Goal: Information Seeking & Learning: Understand process/instructions

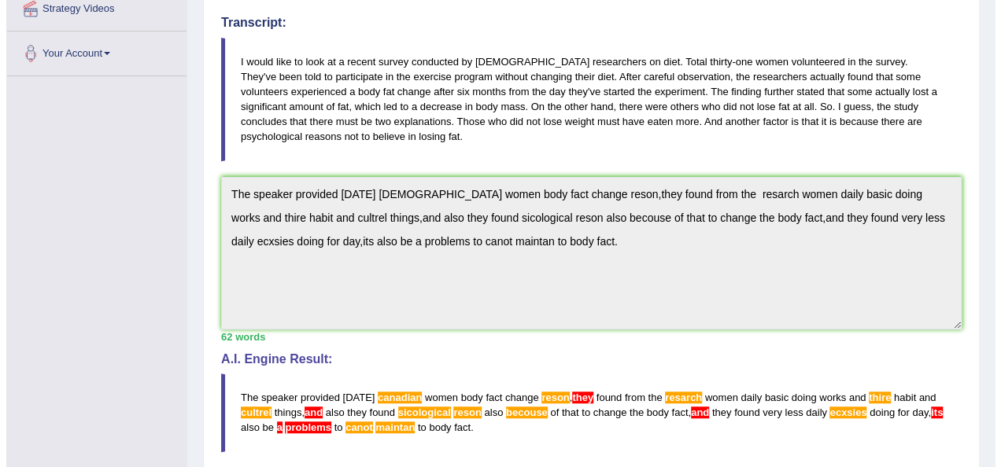
scroll to position [159, 0]
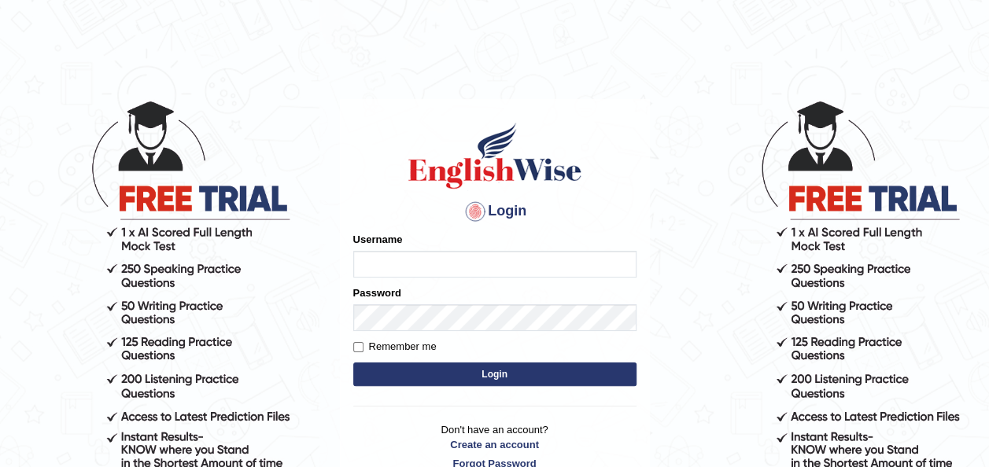
type input "pramod_parramatta"
click at [505, 374] on button "Login" at bounding box center [494, 375] width 283 height 24
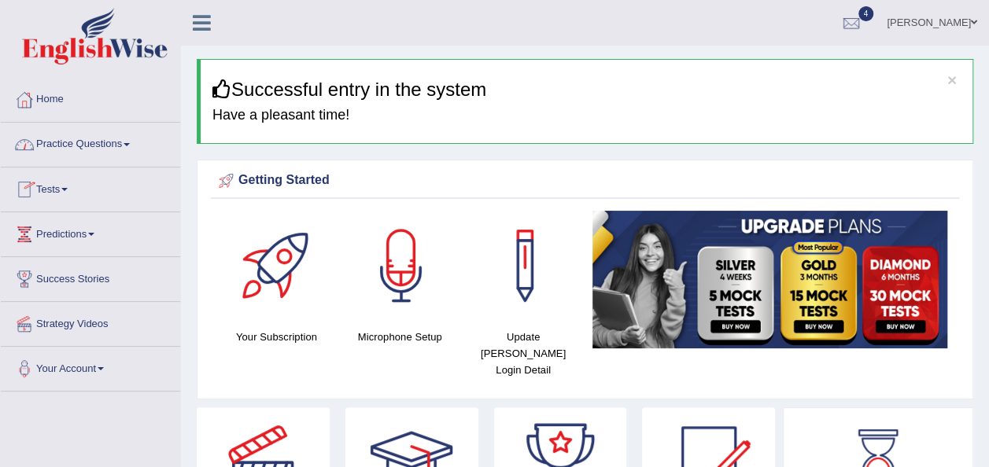
click at [130, 145] on span at bounding box center [127, 144] width 6 height 3
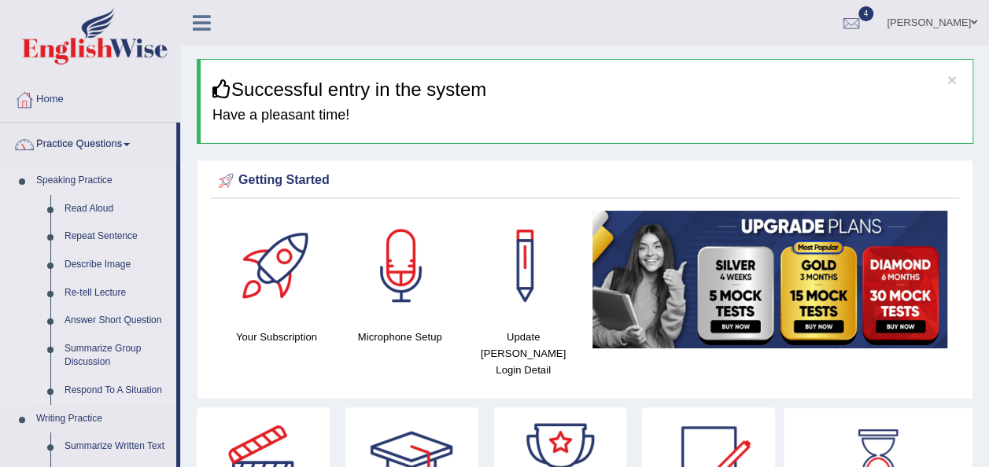
drag, startPoint x: 178, startPoint y: 341, endPoint x: 166, endPoint y: 394, distance: 54.8
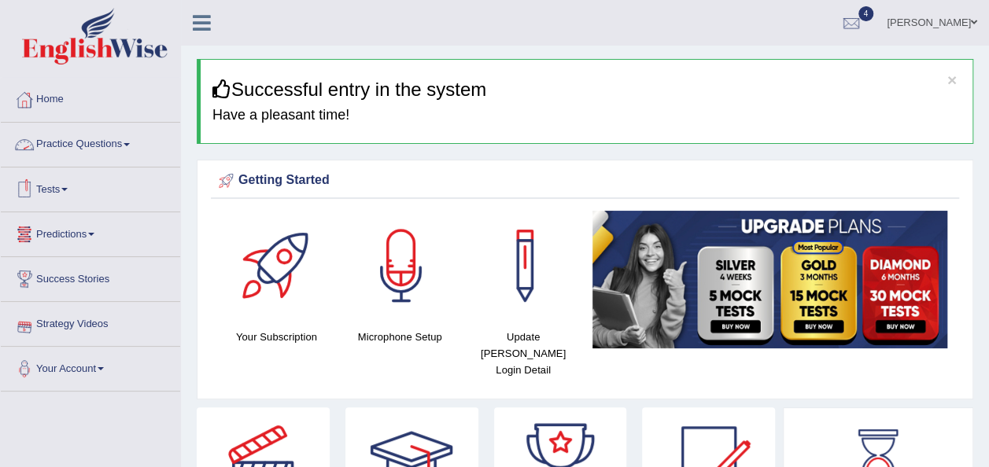
click at [131, 141] on link "Practice Questions" at bounding box center [90, 142] width 179 height 39
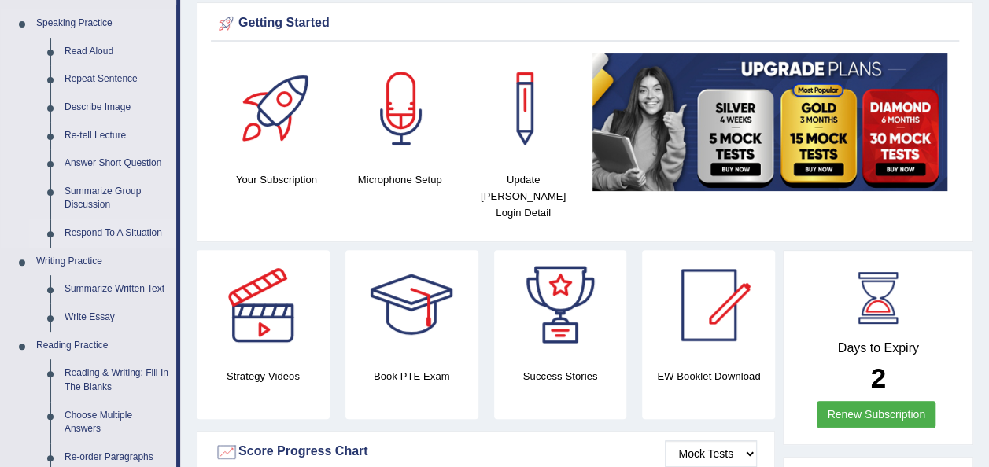
scroll to position [79, 0]
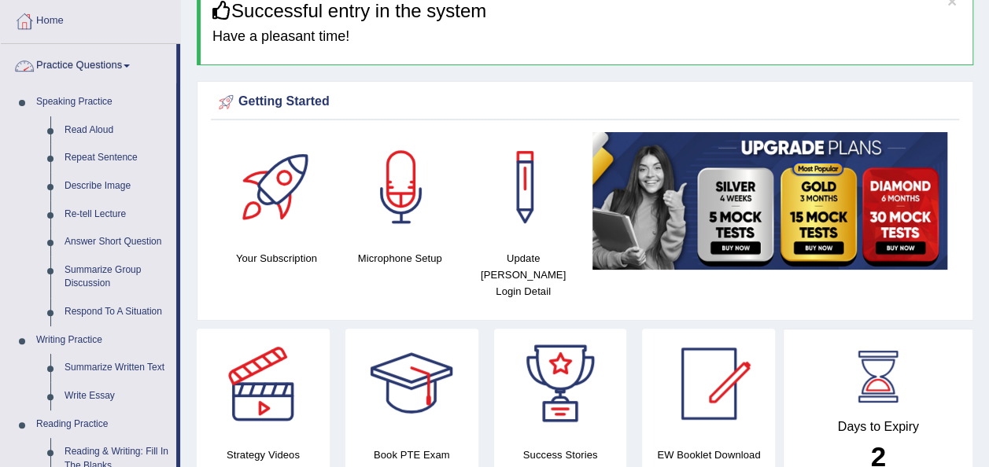
click at [129, 66] on span at bounding box center [127, 66] width 6 height 3
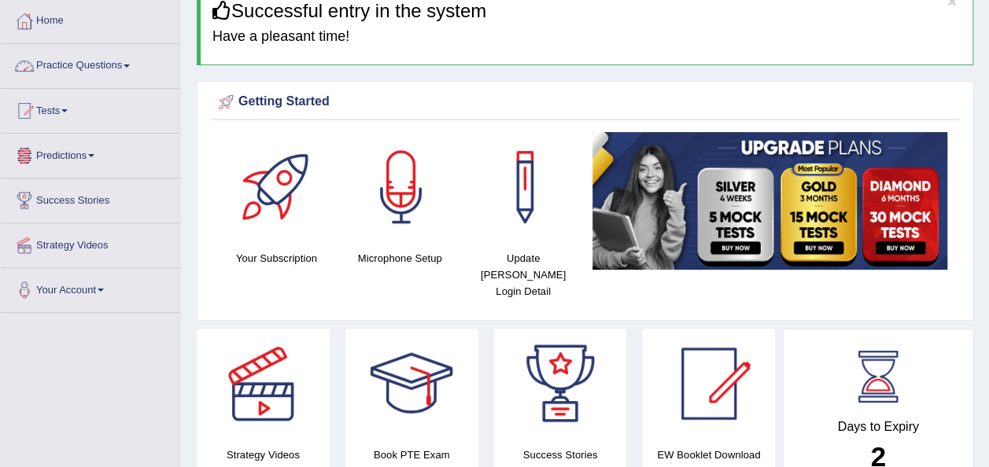
click at [130, 65] on span at bounding box center [127, 66] width 6 height 3
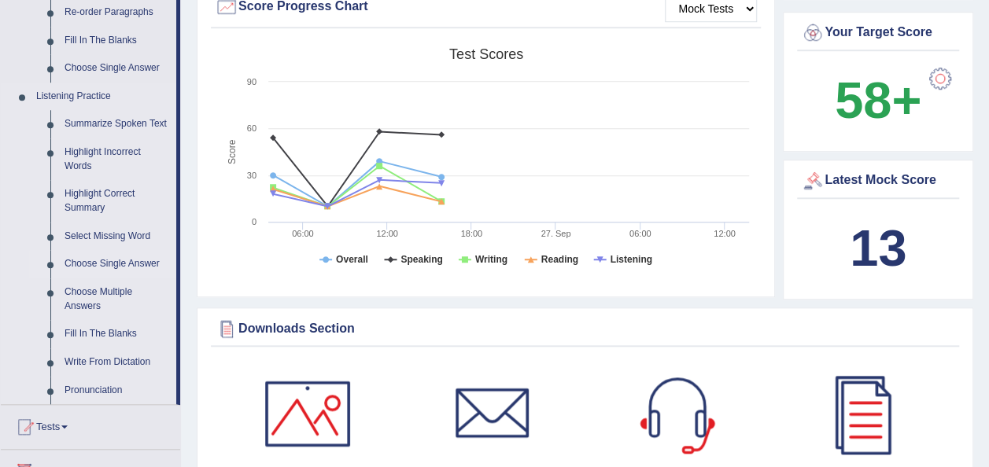
scroll to position [629, 0]
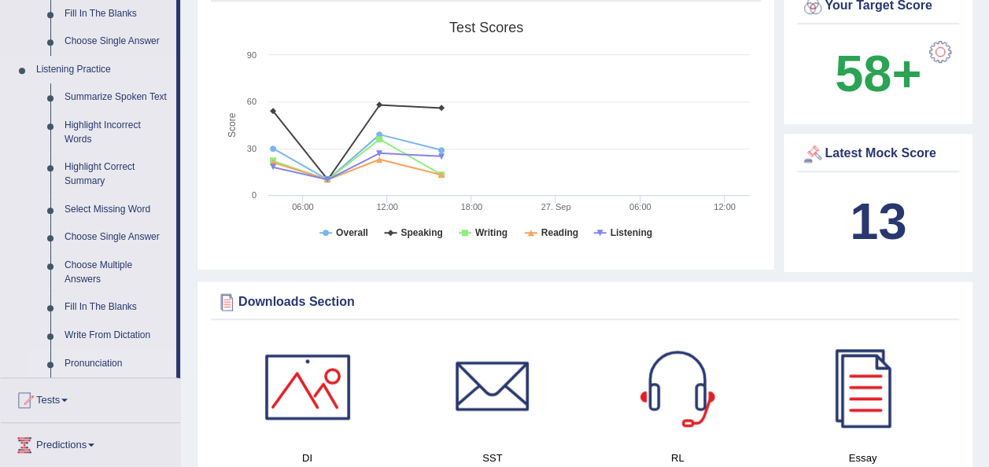
click at [101, 365] on link "Pronunciation" at bounding box center [116, 364] width 119 height 28
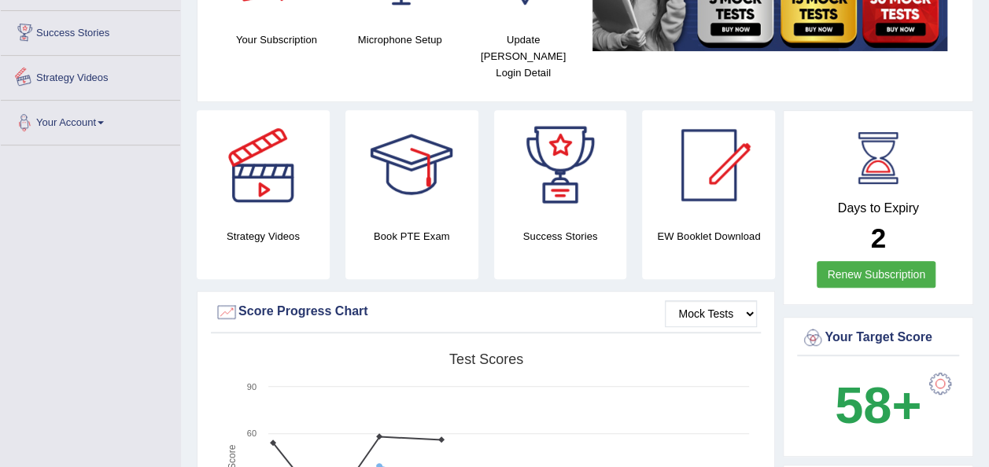
scroll to position [478, 0]
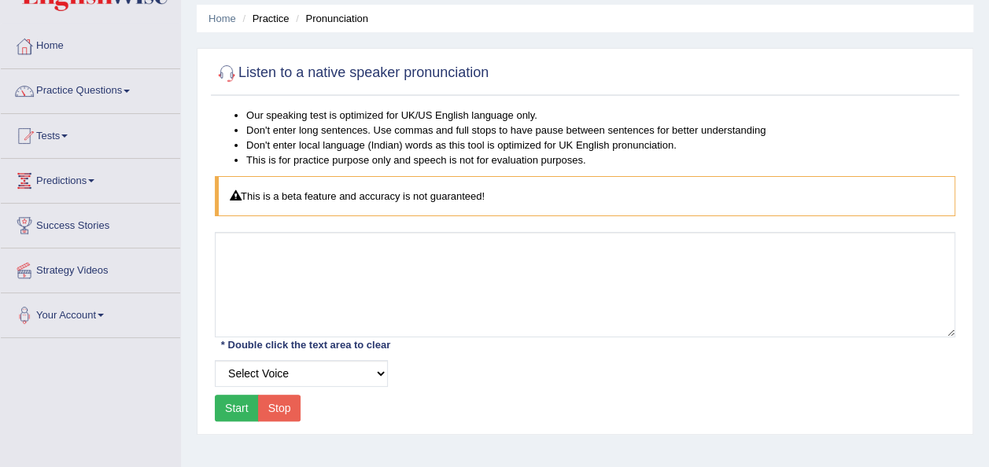
scroll to position [79, 0]
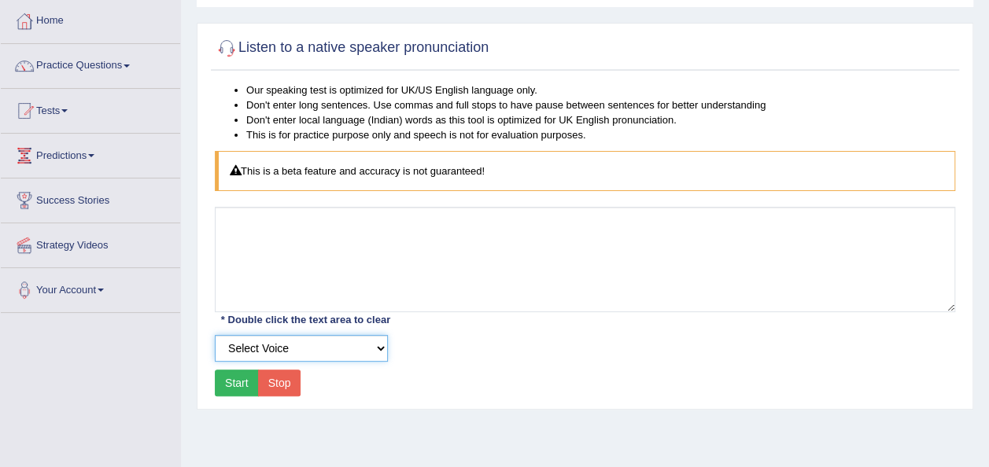
click at [381, 346] on select "Select Voice" at bounding box center [301, 348] width 173 height 27
click at [234, 376] on button "Start" at bounding box center [237, 383] width 44 height 27
click at [245, 381] on button "Start" at bounding box center [237, 383] width 44 height 27
click at [379, 349] on select "Select Voice" at bounding box center [301, 348] width 173 height 27
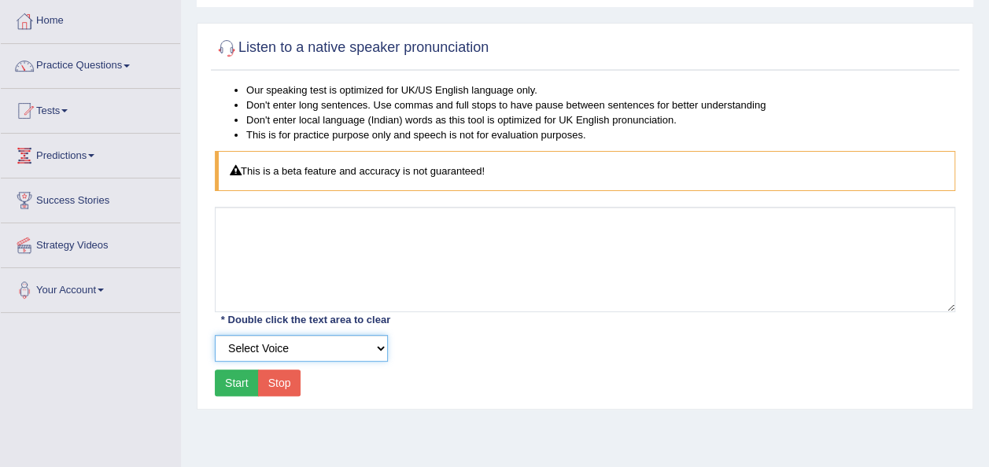
click at [215, 335] on select "Select Voice" at bounding box center [301, 348] width 173 height 27
click at [241, 381] on button "Start" at bounding box center [237, 383] width 44 height 27
click at [130, 65] on span at bounding box center [127, 66] width 6 height 3
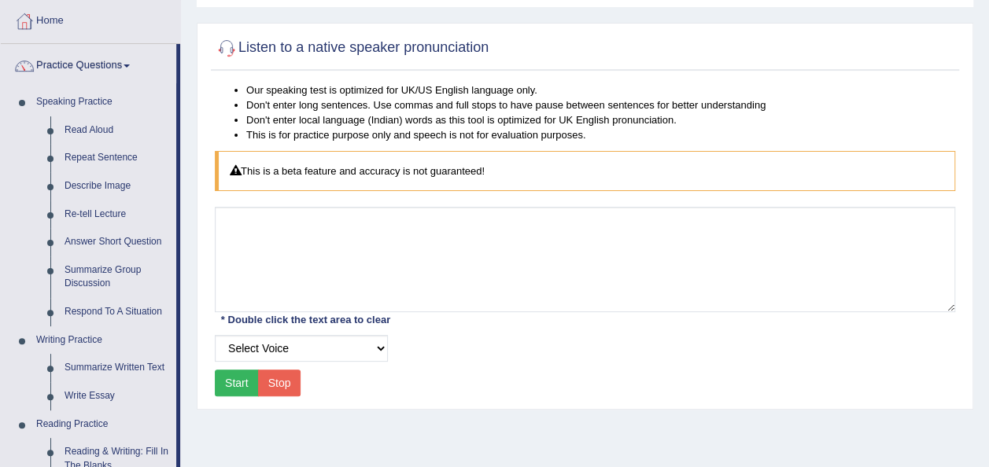
click at [271, 385] on button "Stop" at bounding box center [279, 383] width 43 height 27
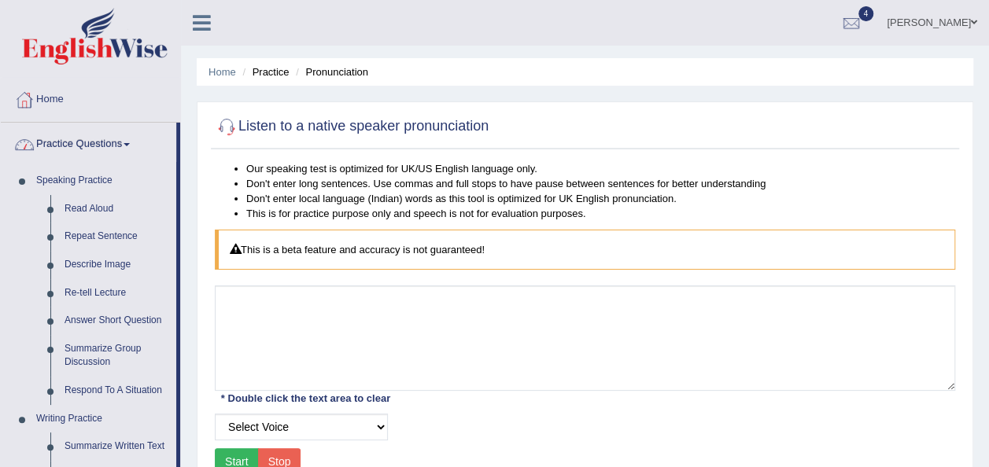
click at [129, 143] on span at bounding box center [127, 144] width 6 height 3
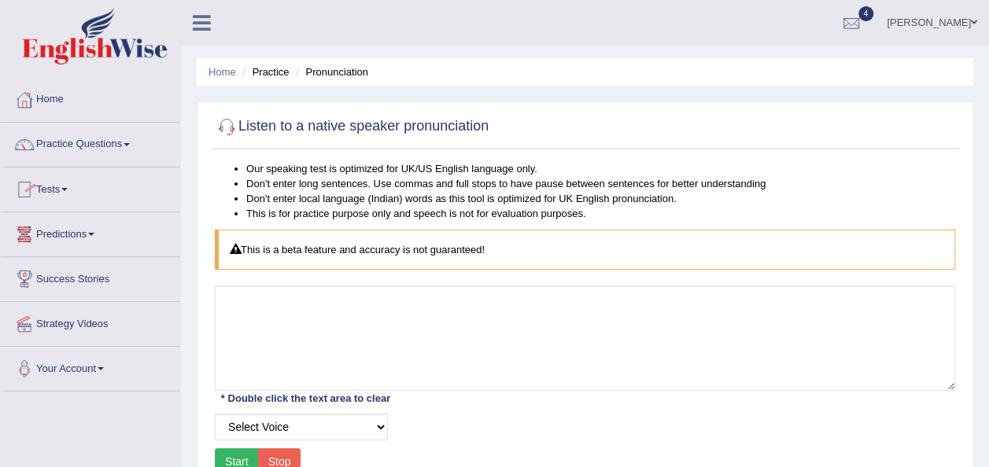
click at [135, 143] on link "Practice Questions" at bounding box center [90, 142] width 179 height 39
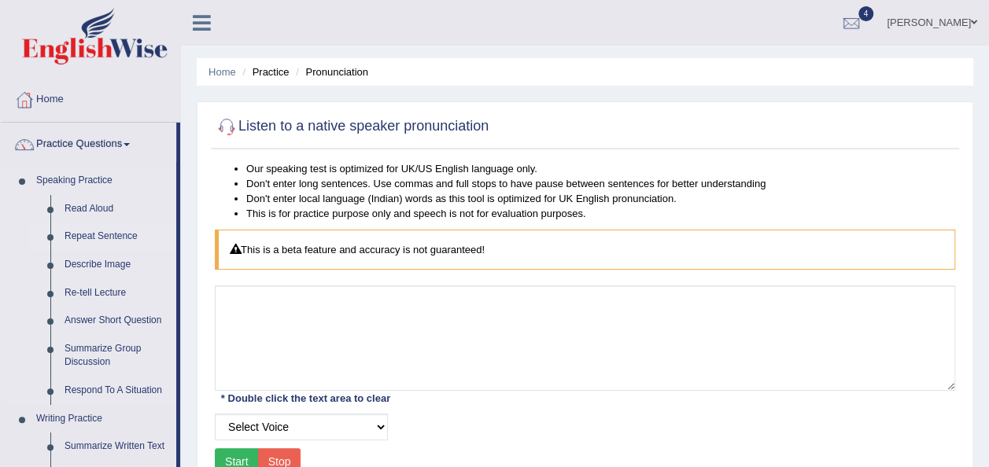
click at [116, 236] on link "Repeat Sentence" at bounding box center [116, 237] width 119 height 28
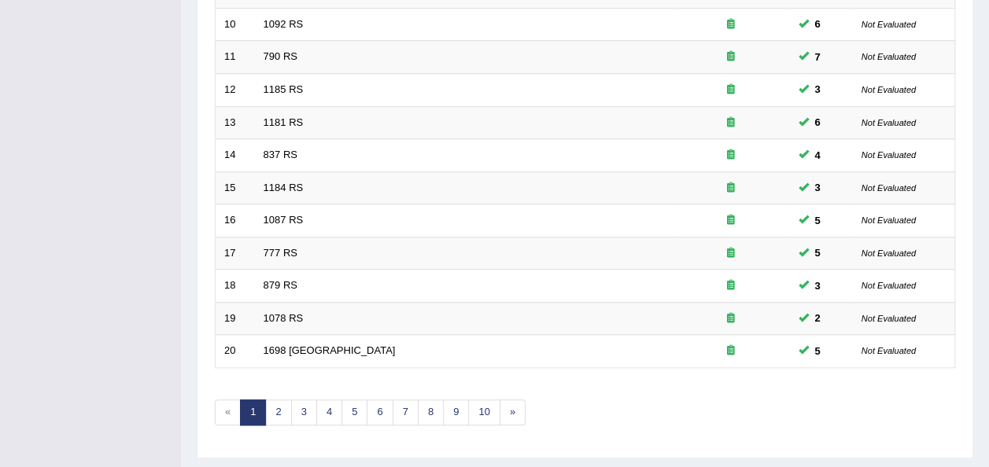
scroll to position [566, 0]
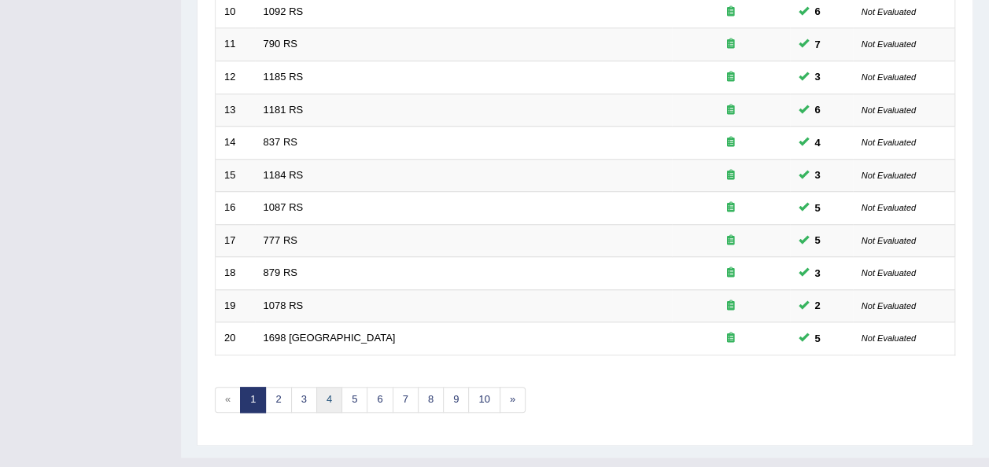
click at [327, 387] on link "4" at bounding box center [329, 400] width 26 height 26
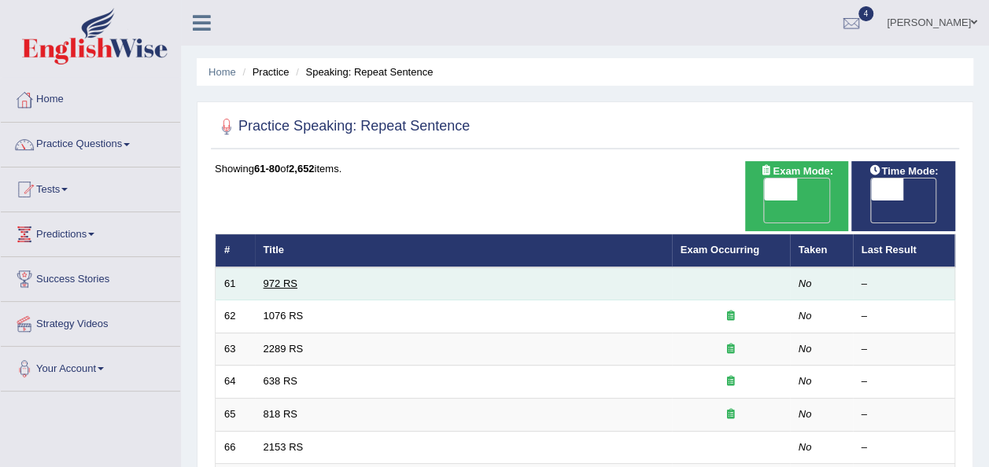
click at [286, 278] on link "972 RS" at bounding box center [281, 284] width 34 height 12
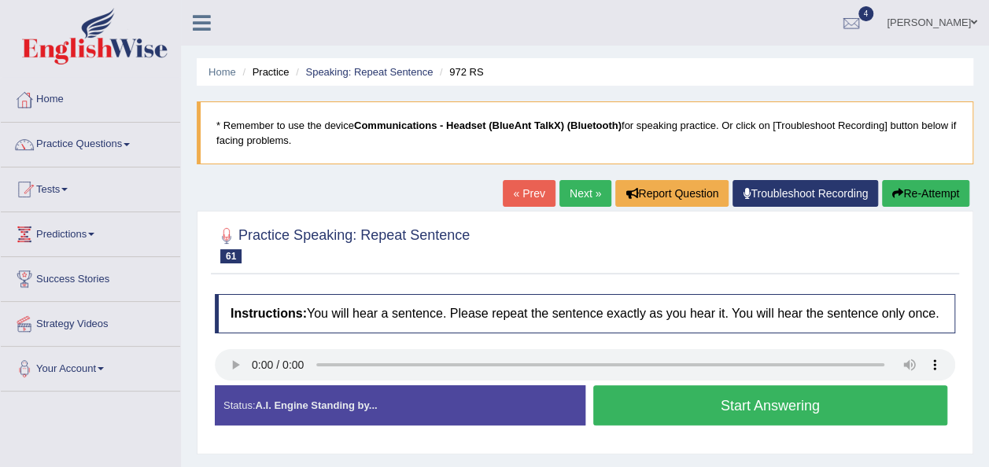
click at [699, 395] on button "Start Answering" at bounding box center [770, 406] width 355 height 40
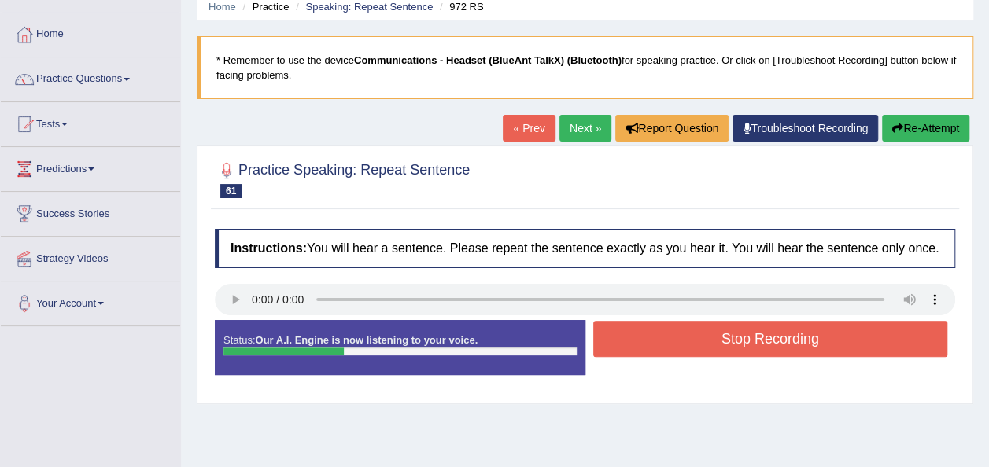
scroll to position [157, 0]
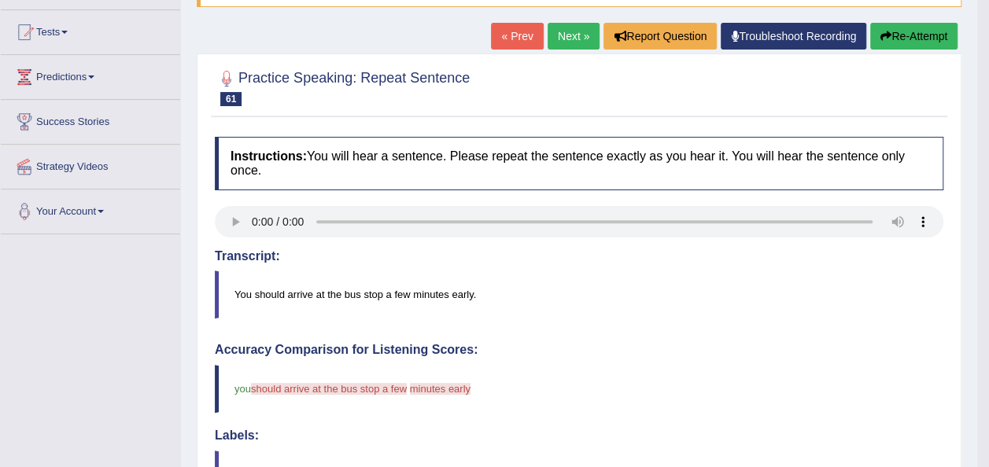
click at [892, 36] on button "Re-Attempt" at bounding box center [913, 36] width 87 height 27
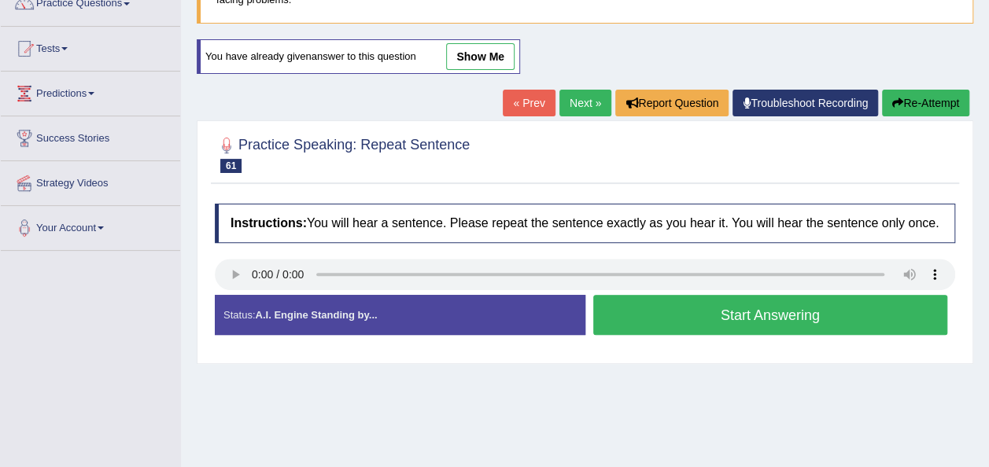
scroll to position [79, 0]
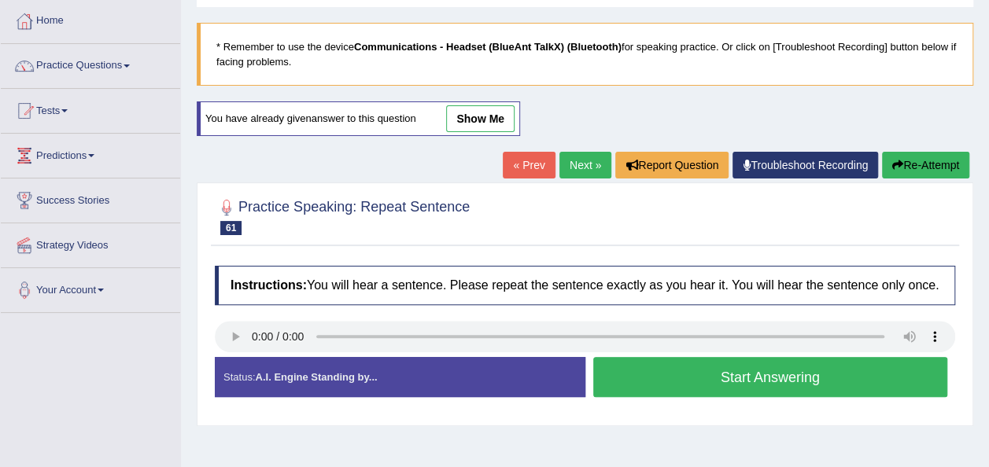
click at [670, 382] on button "Start Answering" at bounding box center [770, 377] width 355 height 40
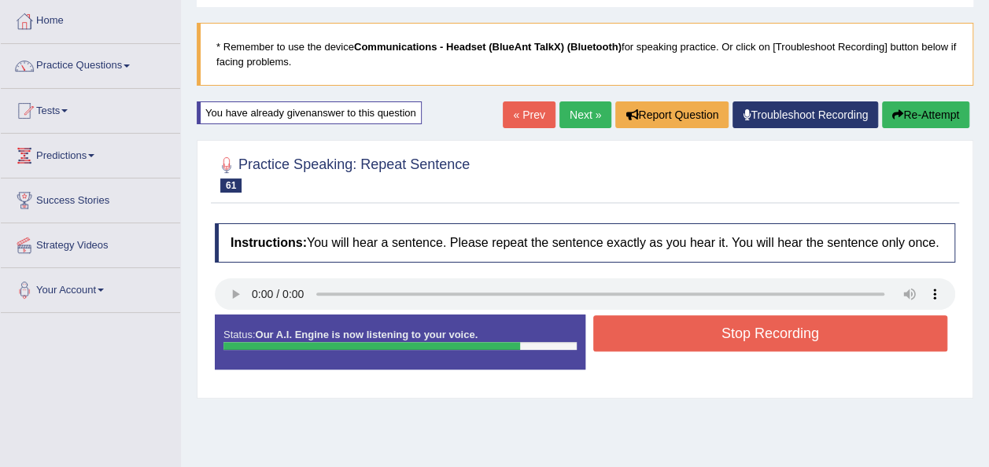
click at [664, 341] on button "Stop Recording" at bounding box center [770, 333] width 355 height 36
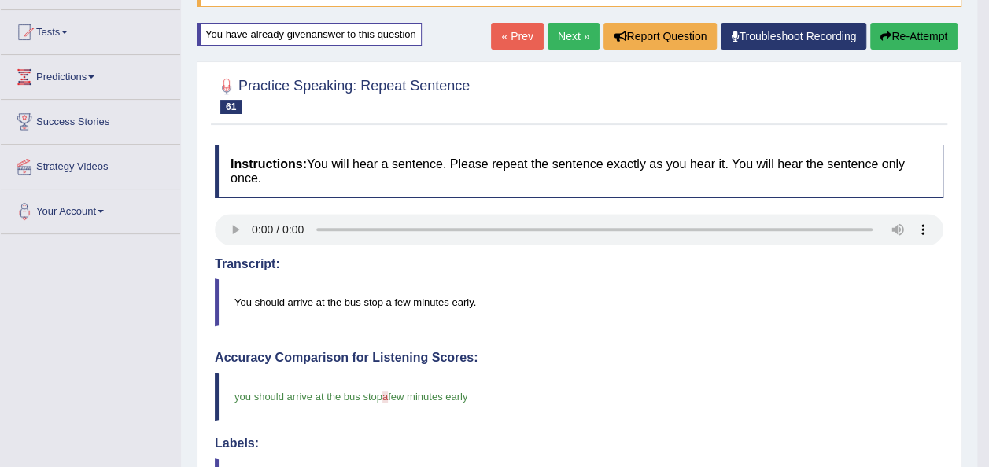
scroll to position [0, 0]
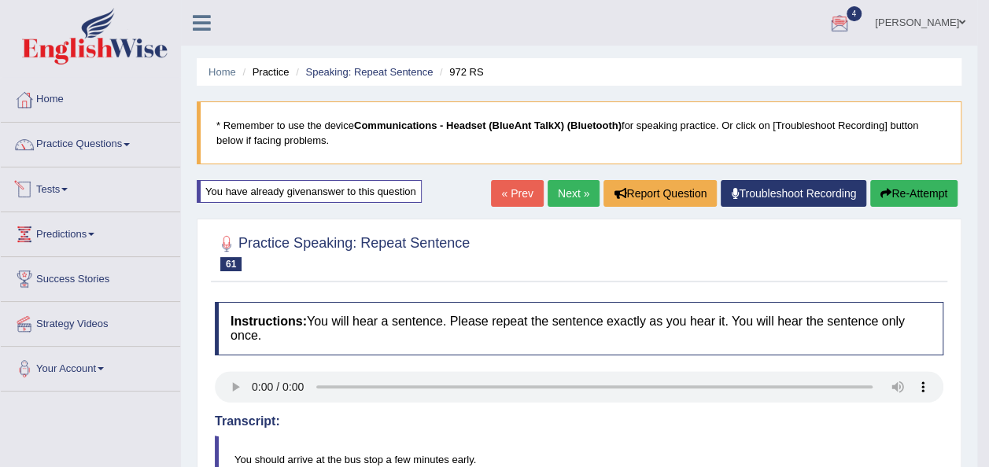
click at [74, 186] on link "Tests" at bounding box center [90, 187] width 179 height 39
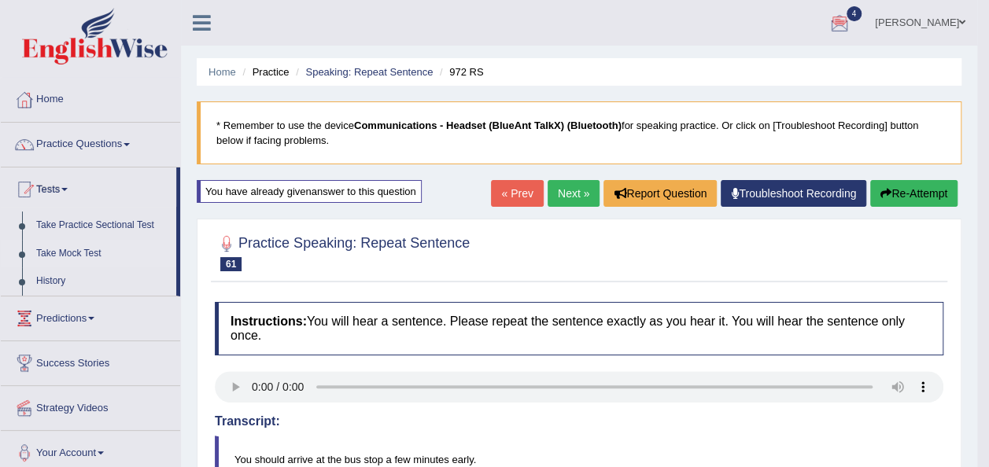
click at [88, 254] on link "Take Mock Test" at bounding box center [102, 254] width 147 height 28
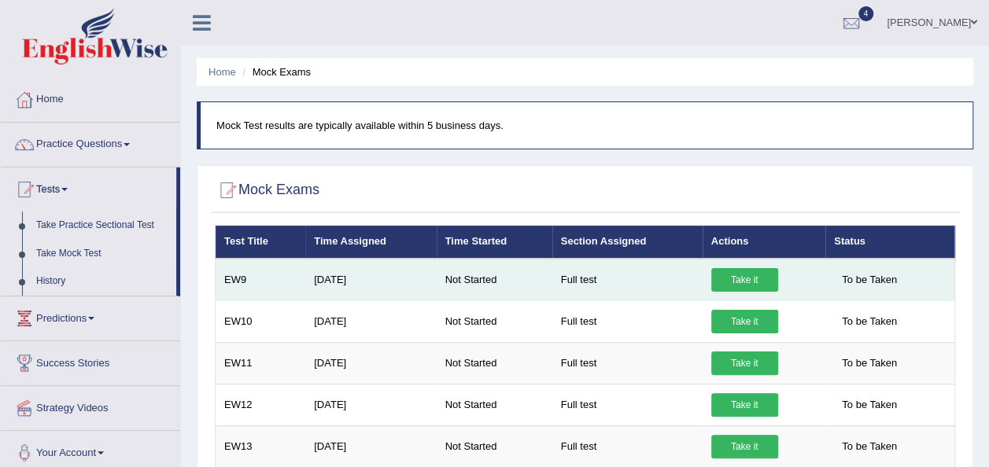
click at [751, 275] on link "Take it" at bounding box center [744, 280] width 67 height 24
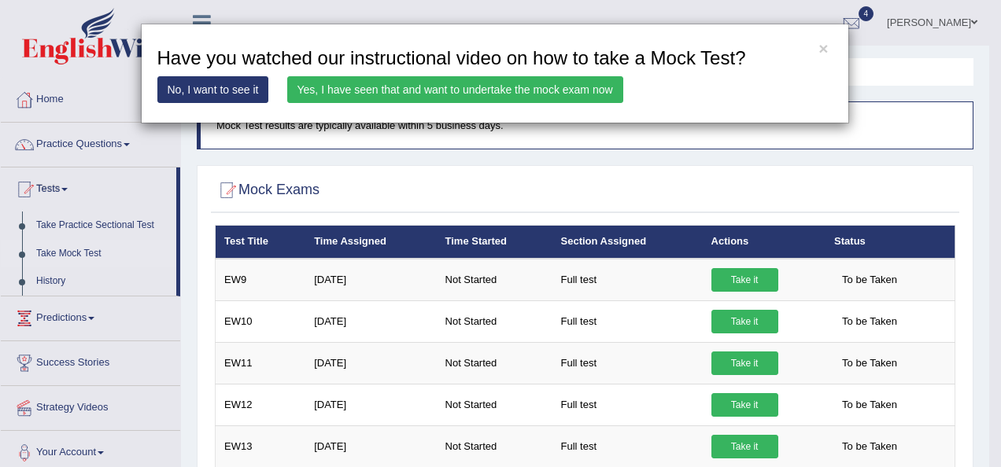
click at [575, 90] on link "Yes, I have seen that and want to undertake the mock exam now" at bounding box center [455, 89] width 336 height 27
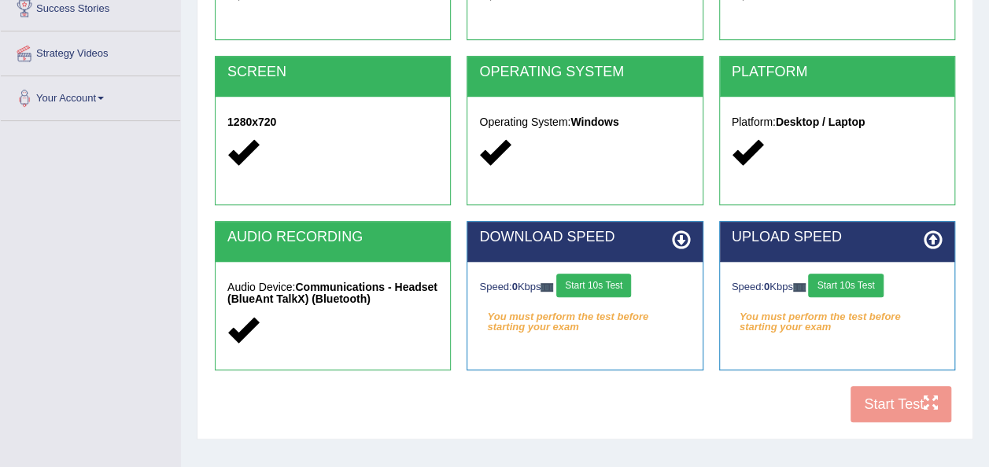
scroll to position [315, 0]
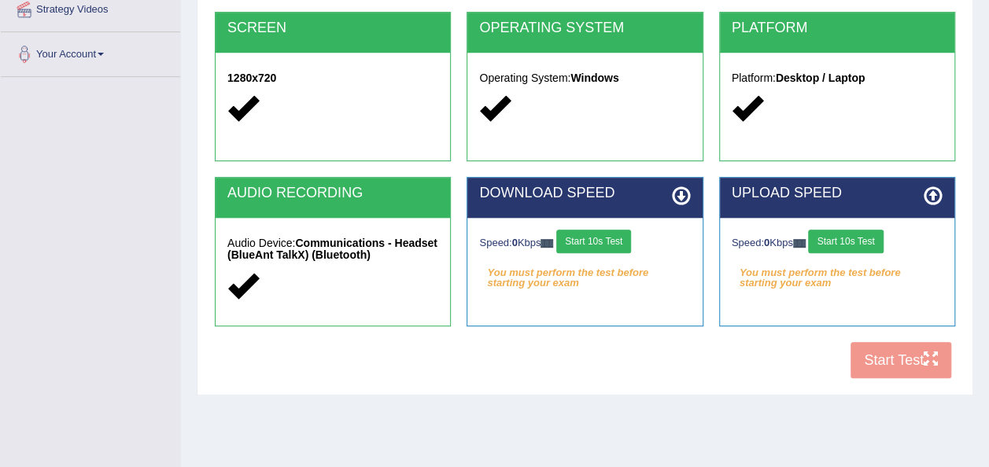
click at [675, 200] on icon at bounding box center [681, 195] width 19 height 19
click at [936, 195] on icon at bounding box center [933, 195] width 19 height 19
click at [621, 236] on button "Start 10s Test" at bounding box center [593, 242] width 75 height 24
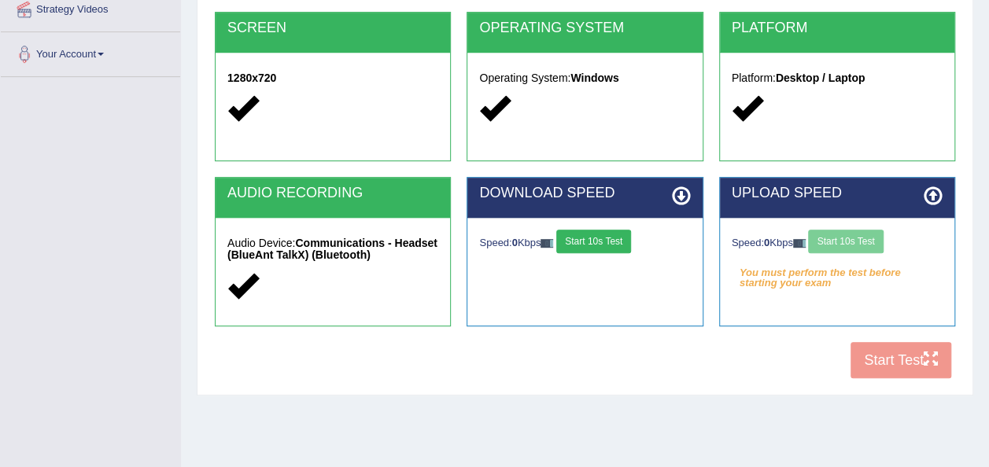
click at [842, 233] on div "Speed: 0 Kbps Start 10s Test" at bounding box center [837, 244] width 211 height 28
click at [849, 247] on div "Speed: 0 Kbps Start 10s Test" at bounding box center [837, 244] width 211 height 28
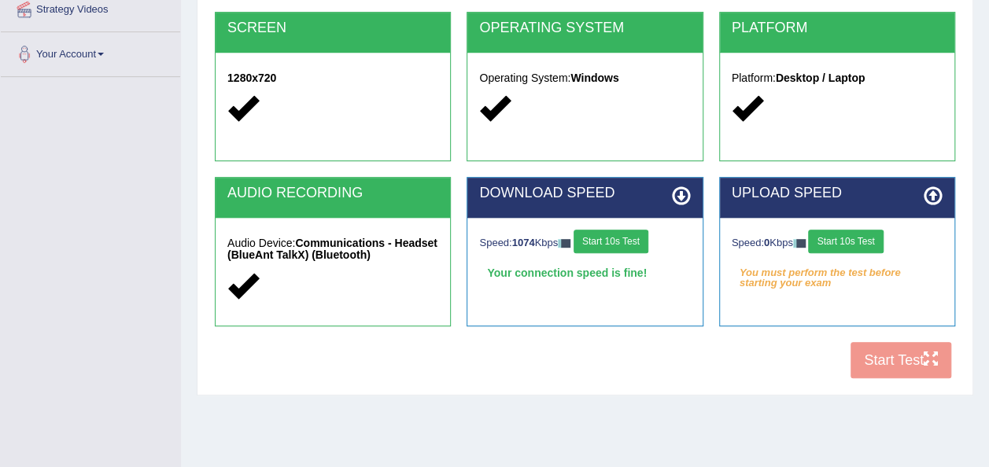
click at [848, 232] on button "Start 10s Test" at bounding box center [845, 242] width 75 height 24
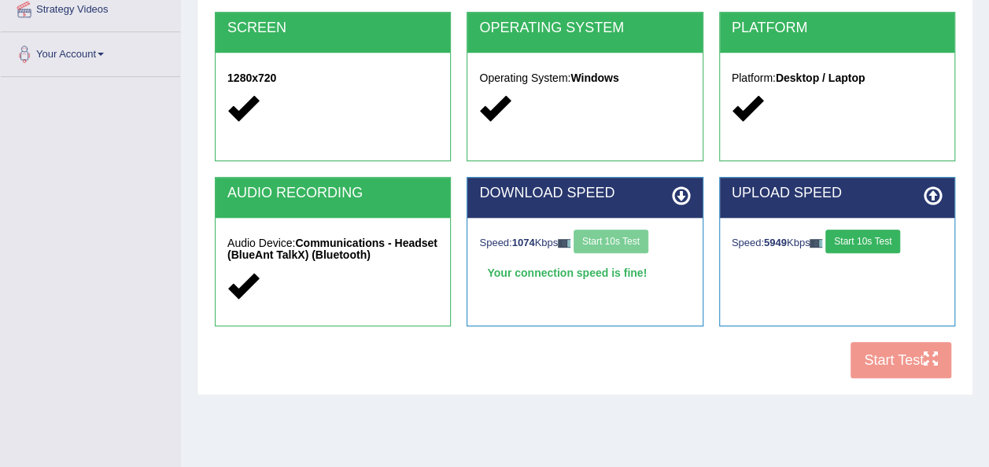
click at [864, 239] on button "Start 10s Test" at bounding box center [862, 242] width 75 height 24
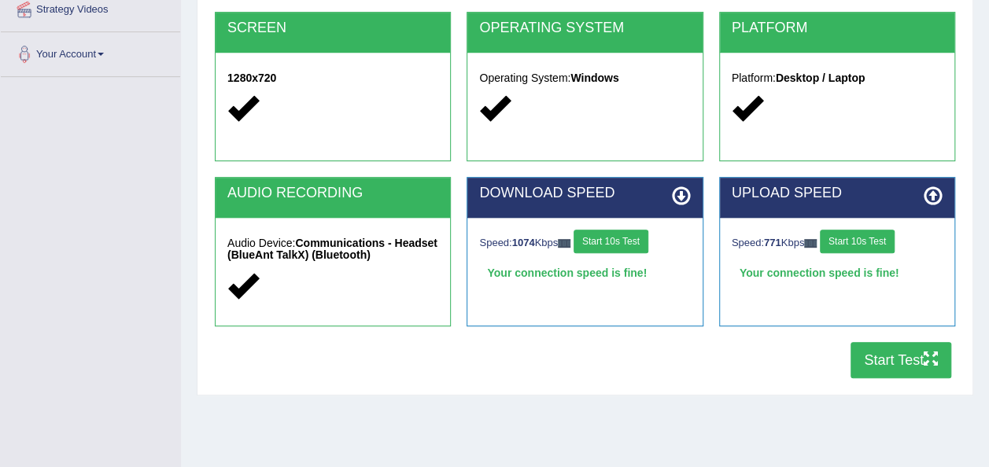
click at [890, 363] on button "Start Test" at bounding box center [900, 360] width 101 height 36
